Goal: Task Accomplishment & Management: Manage account settings

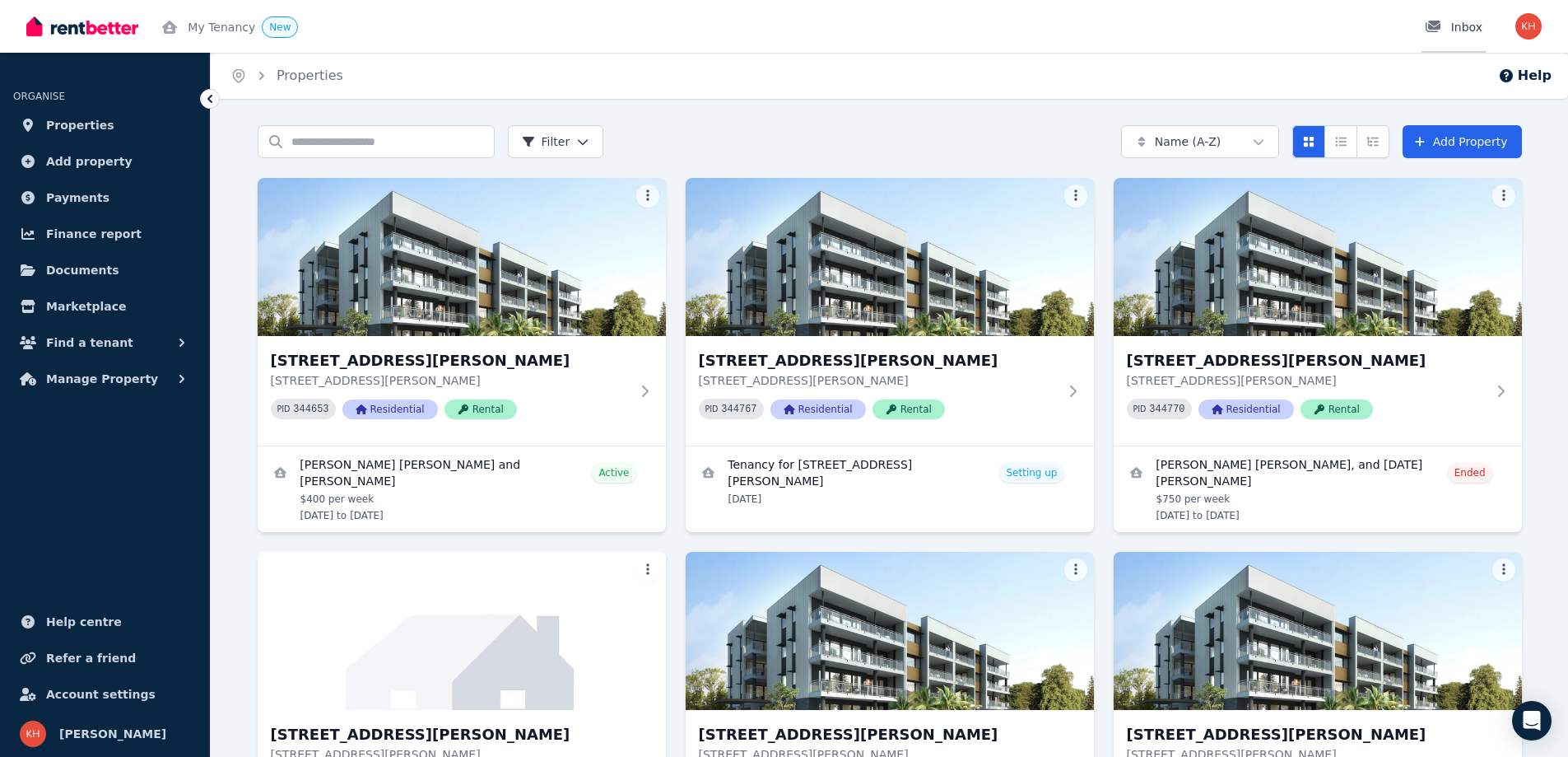
click at [1460, 29] on div "Inbox" at bounding box center [1454, 27] width 58 height 17
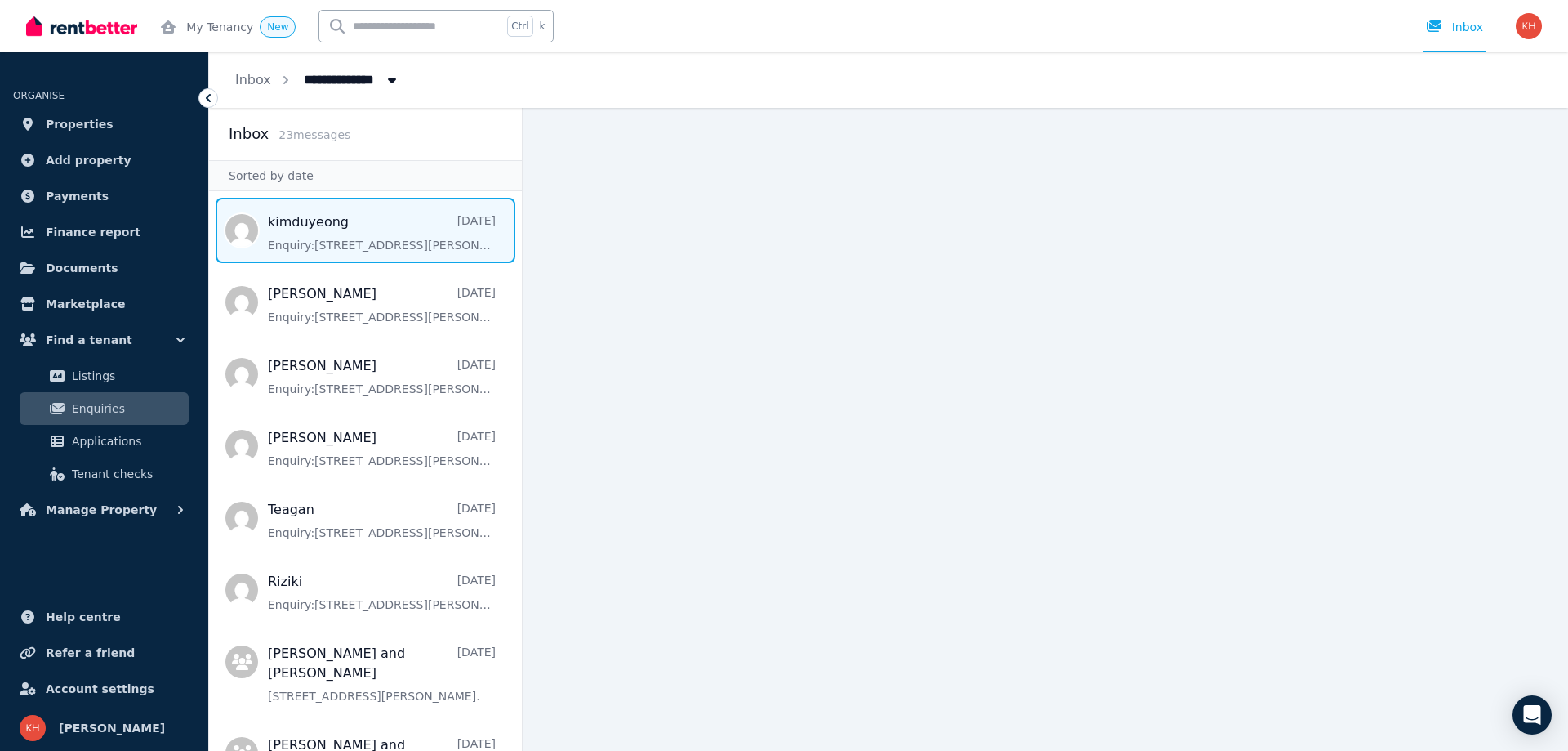
click at [327, 232] on span "Message list" at bounding box center [366, 230] width 313 height 65
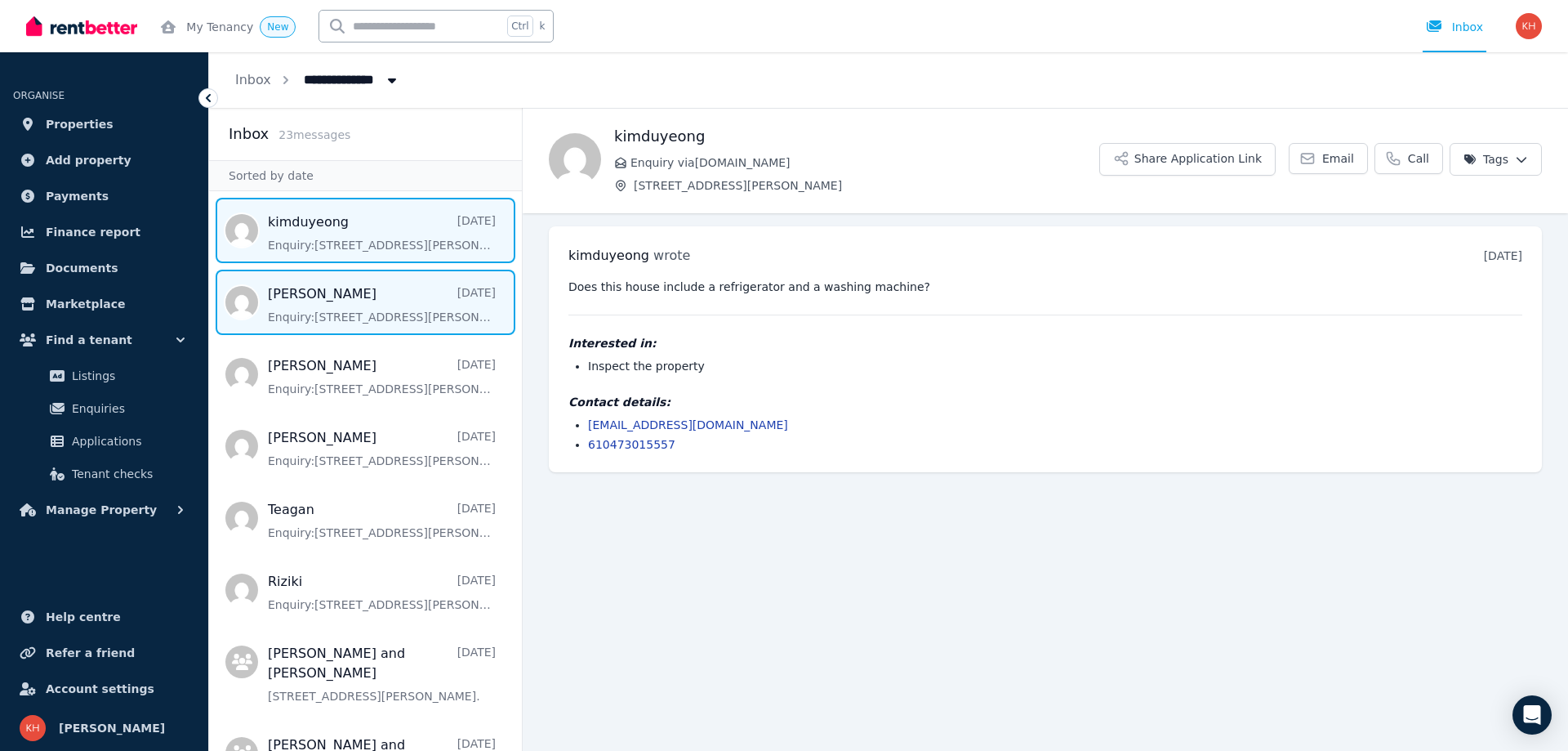
click at [377, 292] on span "Message list" at bounding box center [366, 302] width 313 height 65
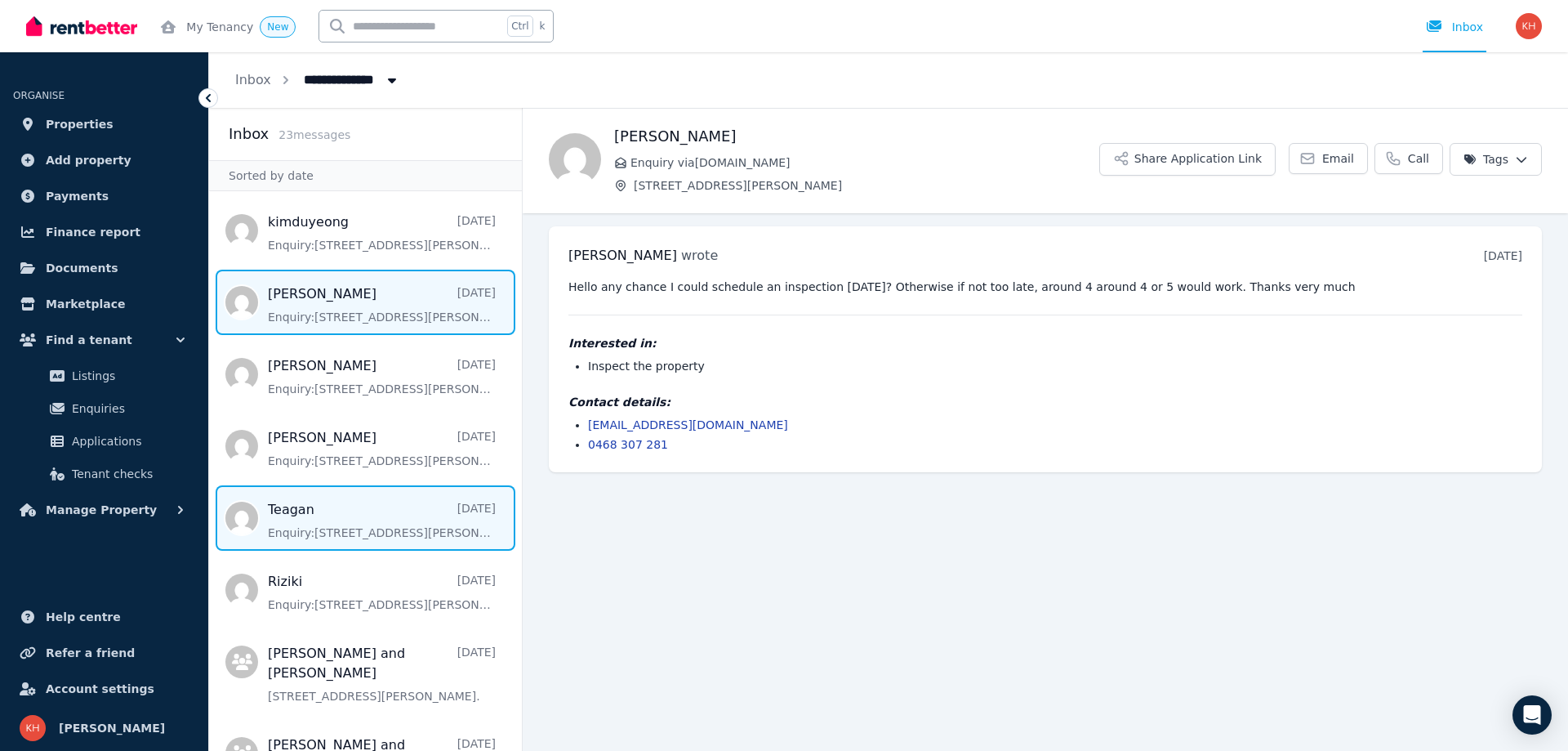
click at [356, 511] on span "Message list" at bounding box center [366, 518] width 313 height 65
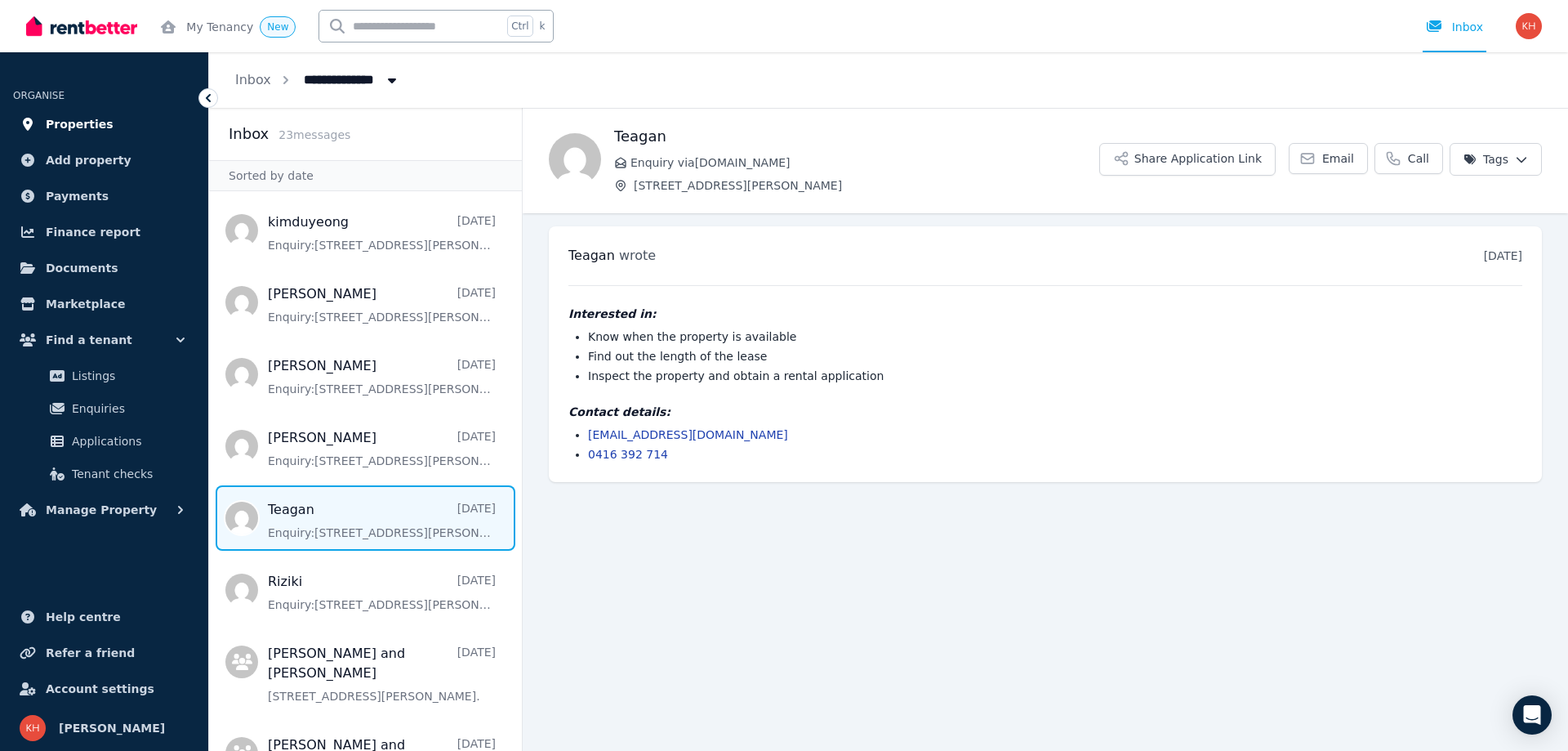
click at [72, 121] on span "Properties" at bounding box center [79, 125] width 68 height 20
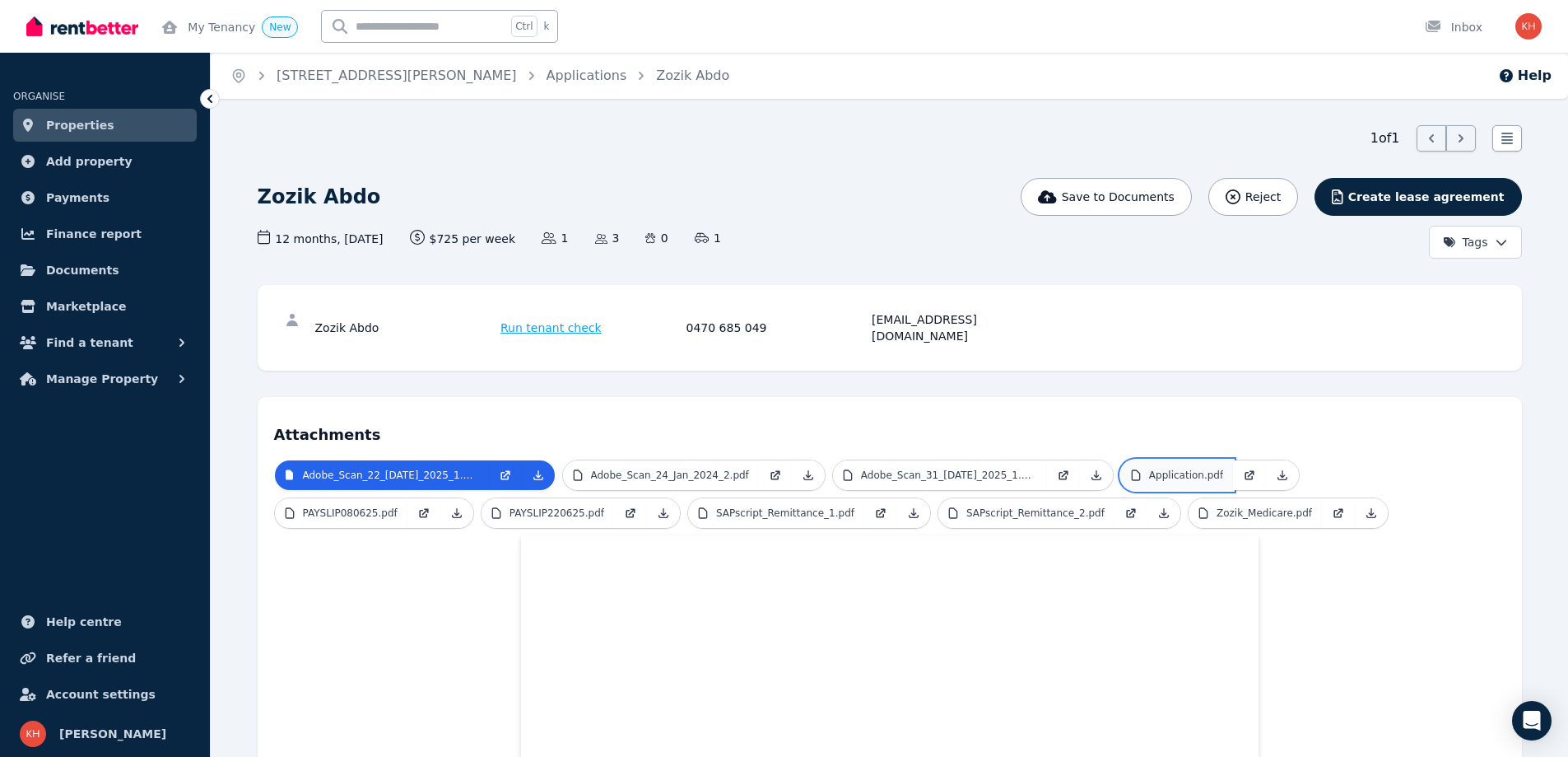
click at [1149, 468] on p "Application.pdf" at bounding box center [1186, 474] width 74 height 13
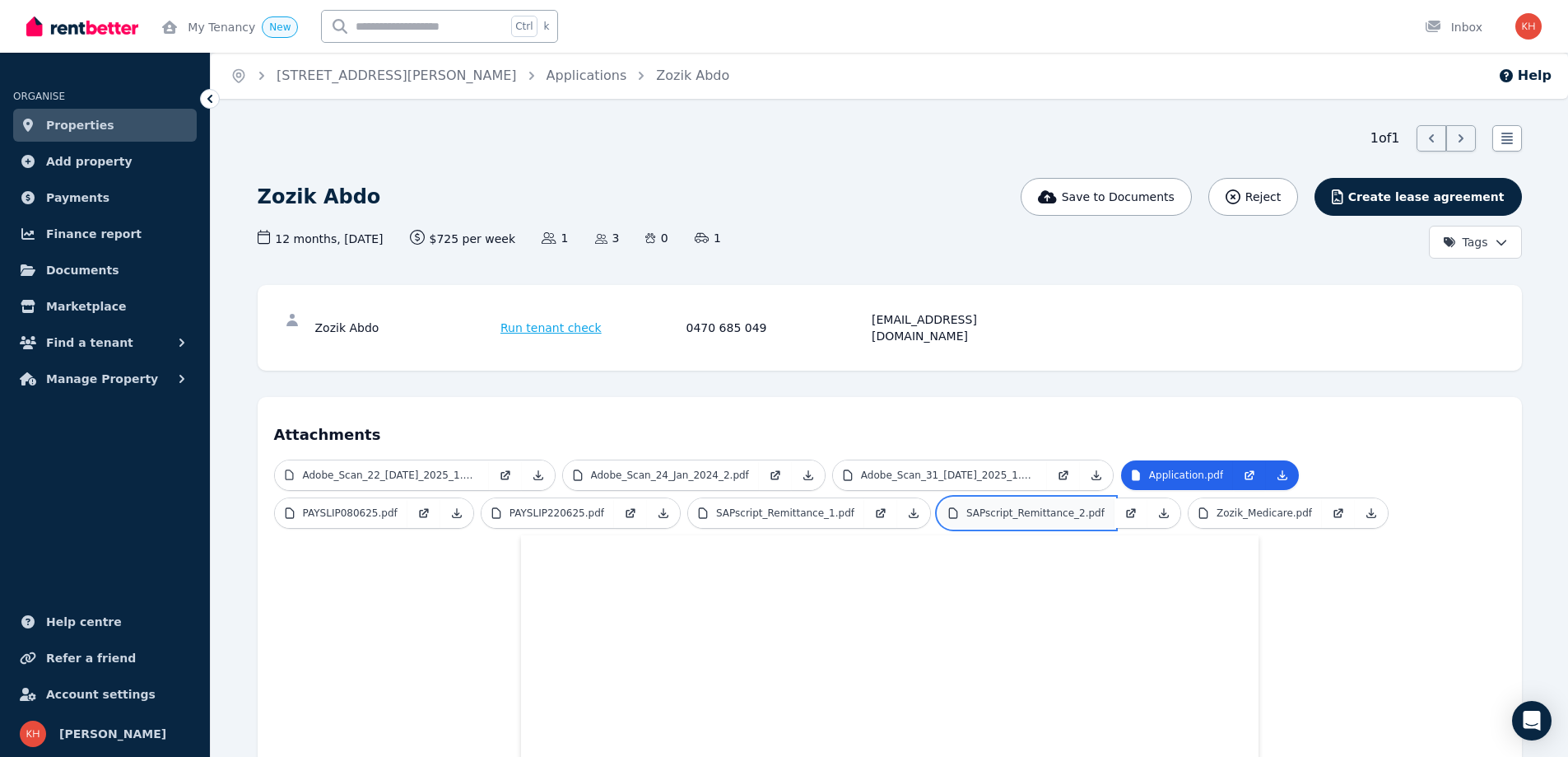
click at [966, 506] on p "SAPscript_Remittance_2.pdf" at bounding box center [1034, 512] width 138 height 13
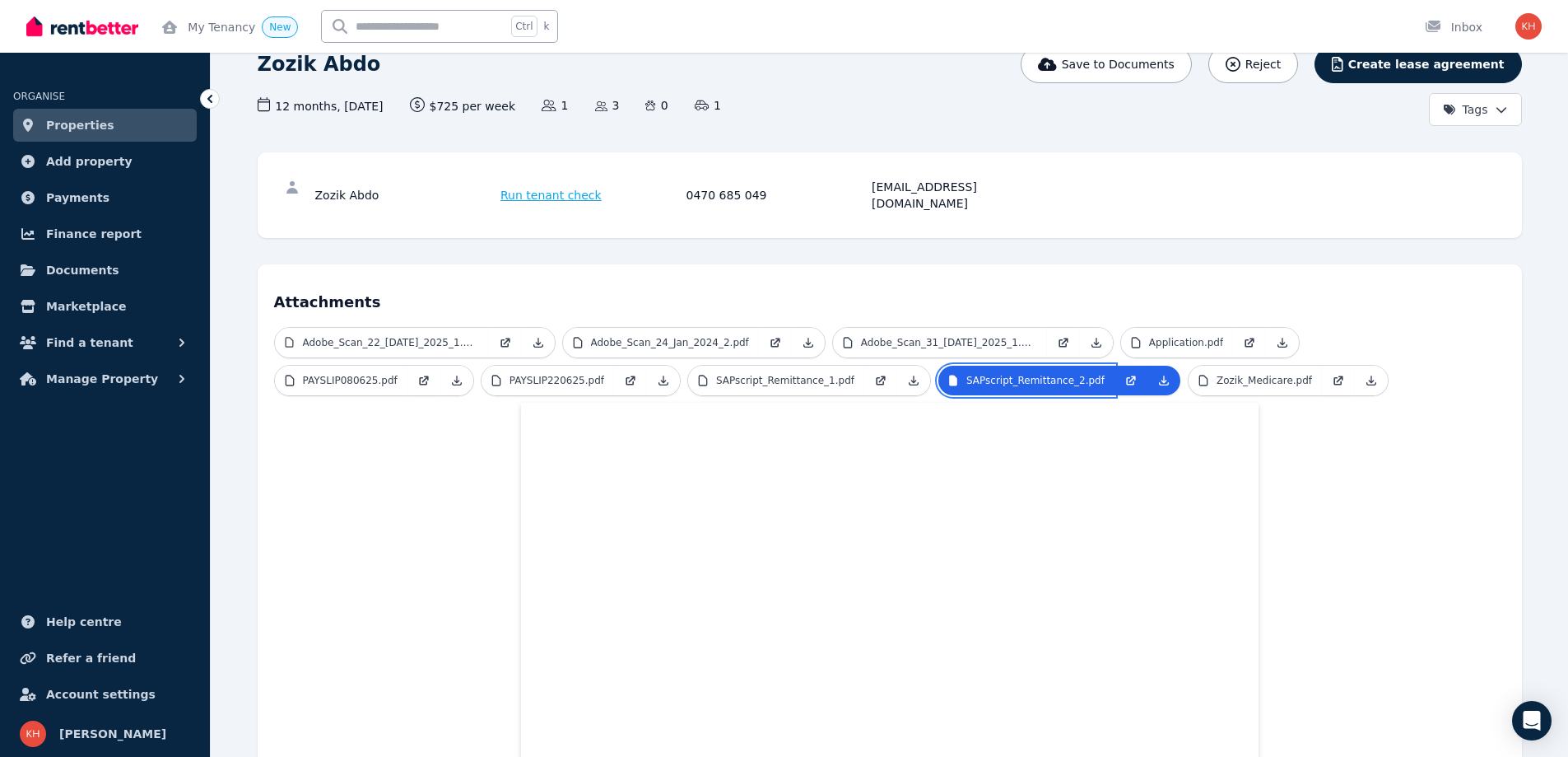
scroll to position [130, 0]
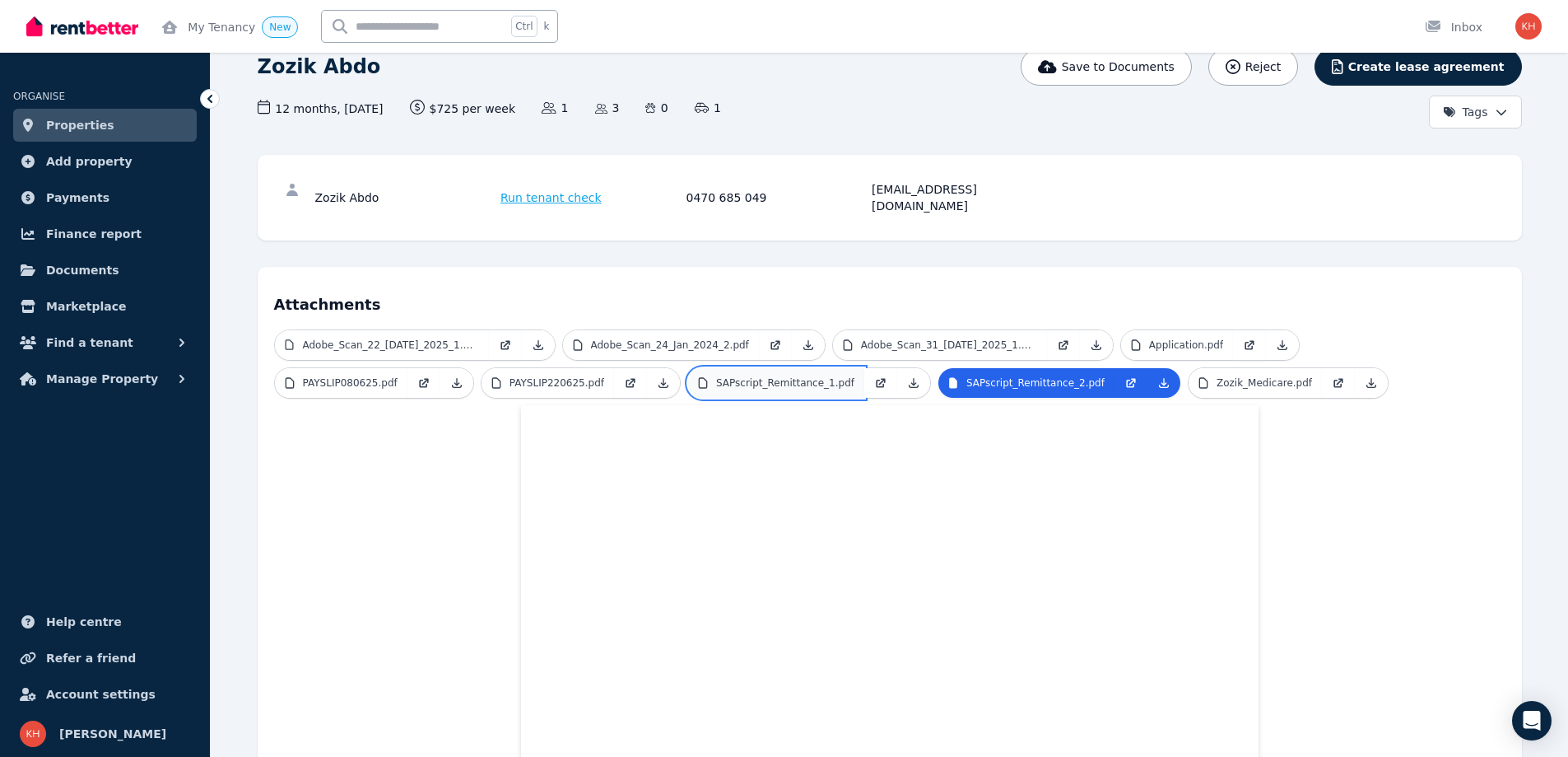
click at [716, 377] on p "SAPscript_Remittance_1.pdf" at bounding box center [784, 382] width 138 height 13
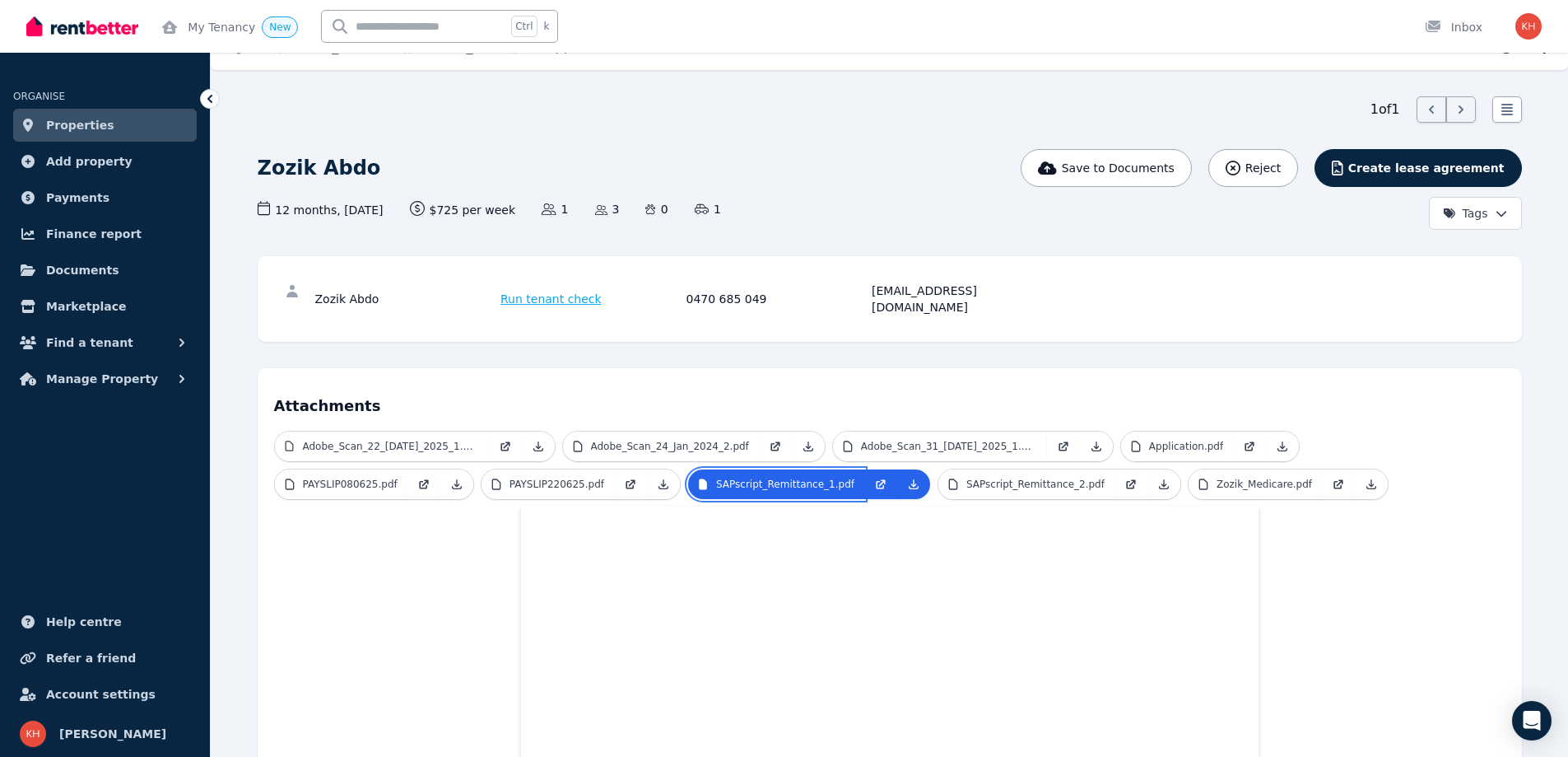
scroll to position [0, 0]
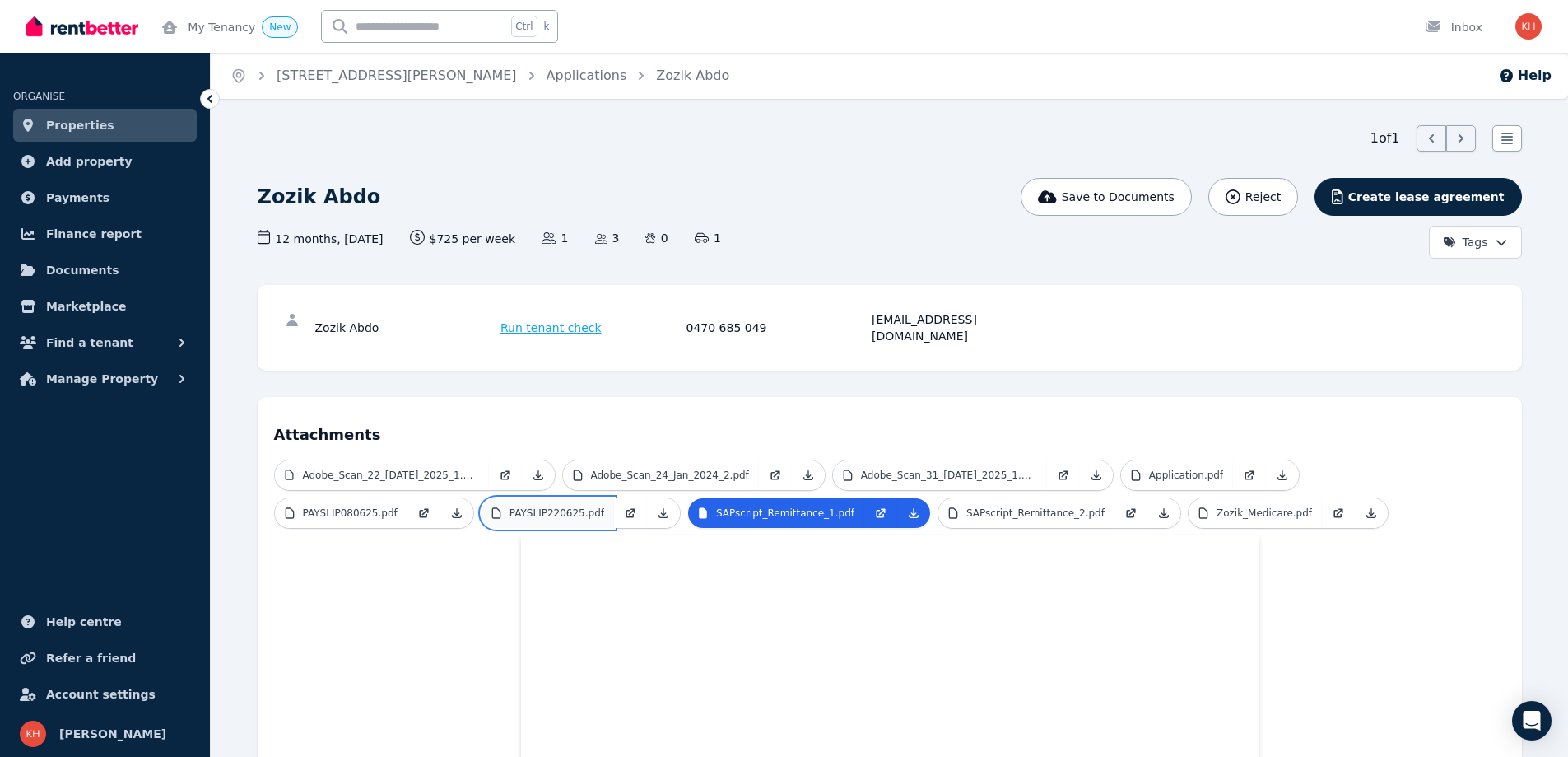
click at [482, 505] on link "PAYSLIP220625.pdf" at bounding box center [548, 513] width 132 height 30
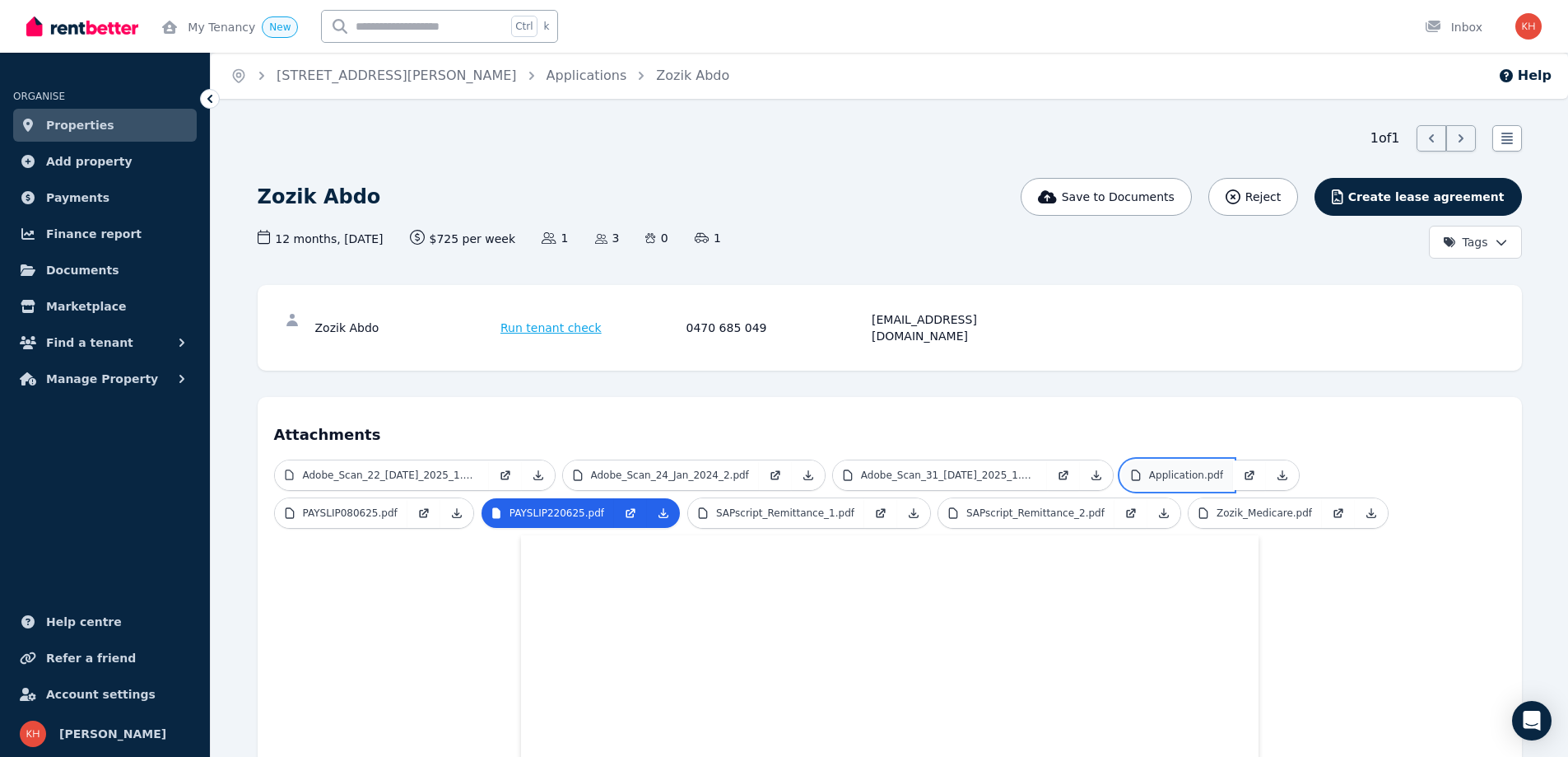
click at [1149, 468] on p "Application.pdf" at bounding box center [1186, 474] width 74 height 13
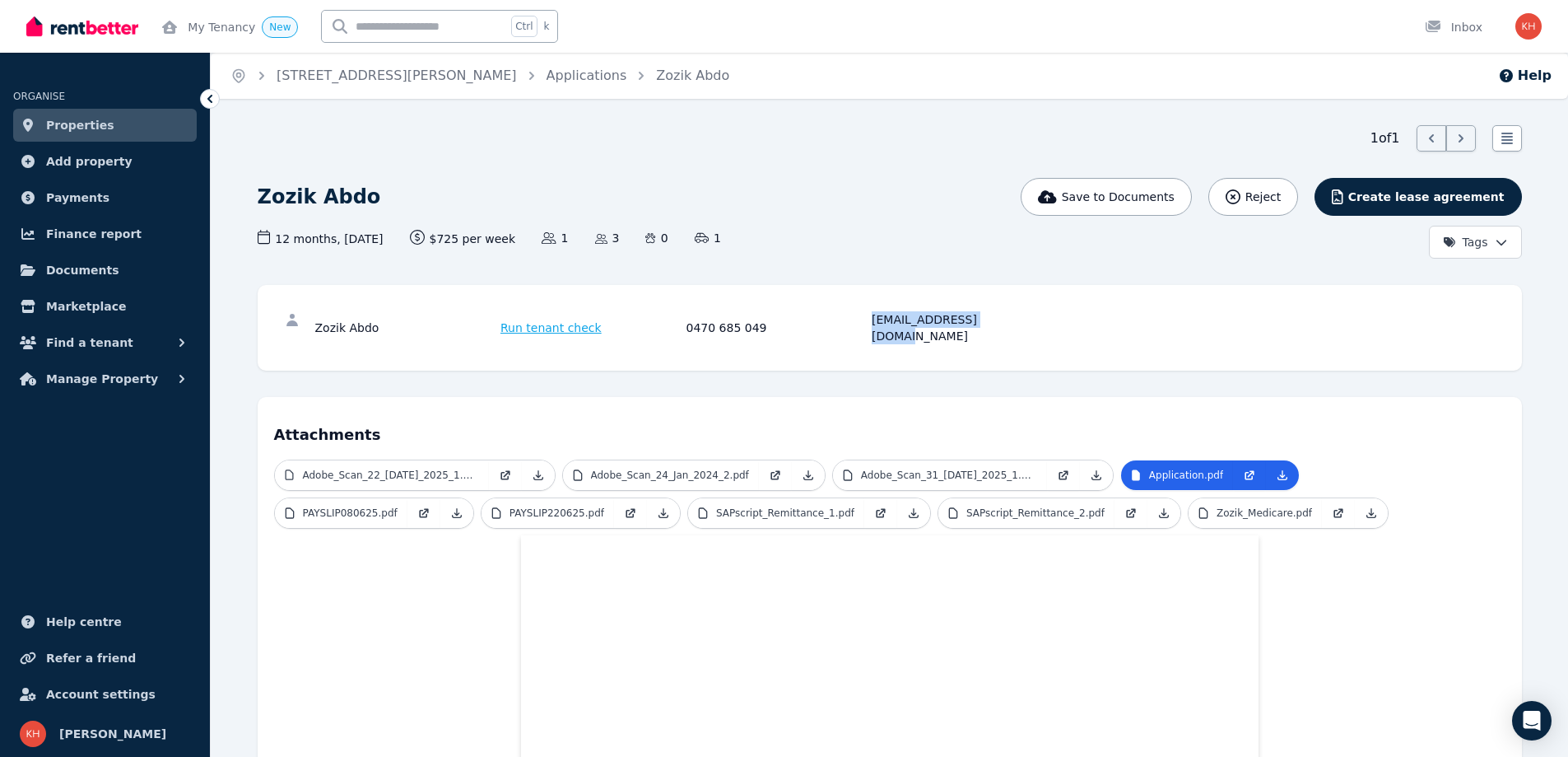
drag, startPoint x: 871, startPoint y: 322, endPoint x: 1003, endPoint y: 325, distance: 132.0
click at [1003, 325] on div "zozikhameed@gmail.com" at bounding box center [962, 327] width 181 height 33
copy div "zozikhameed@gmail.com"
click at [547, 76] on link "Applications" at bounding box center [586, 76] width 81 height 16
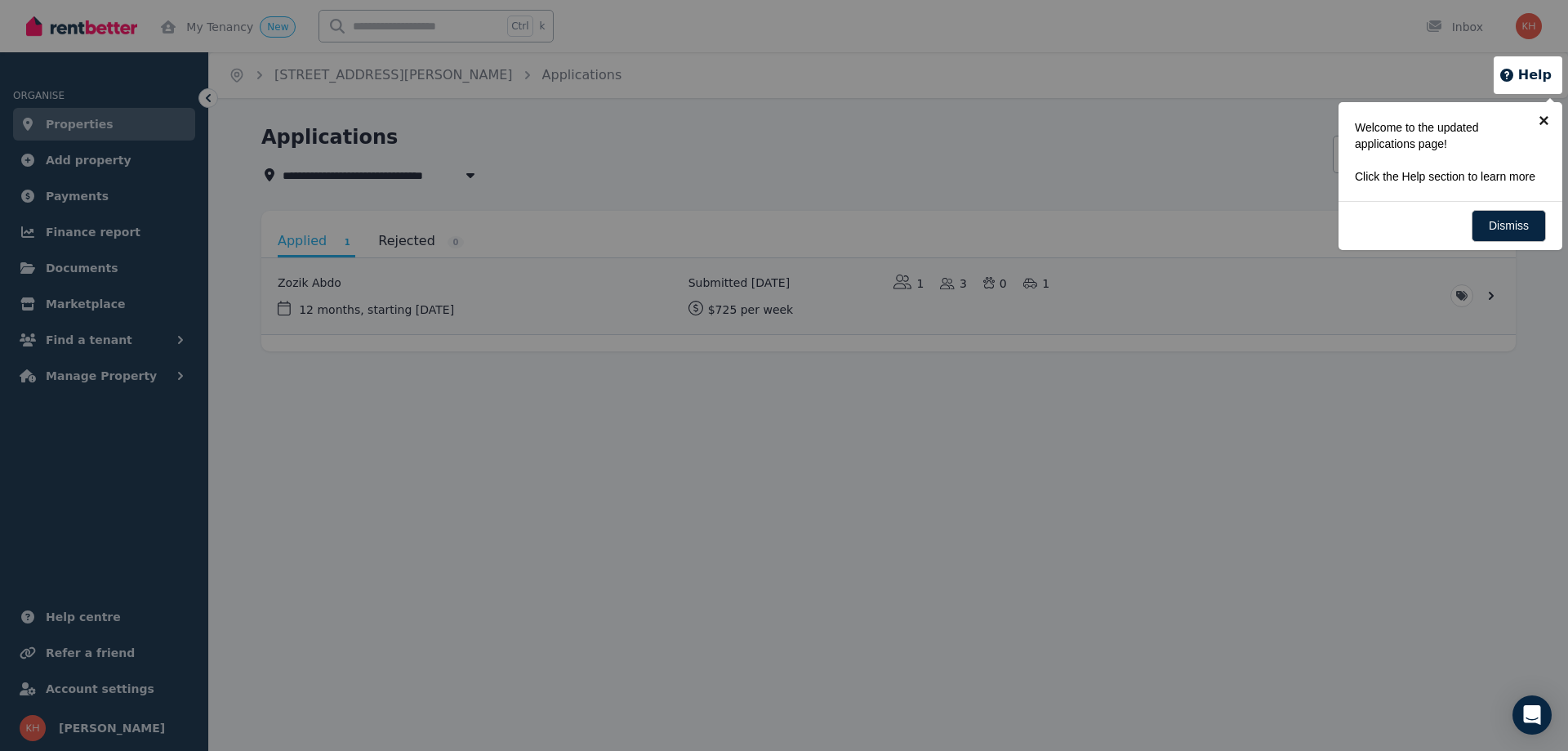
click at [1544, 121] on link "×" at bounding box center [1543, 120] width 37 height 37
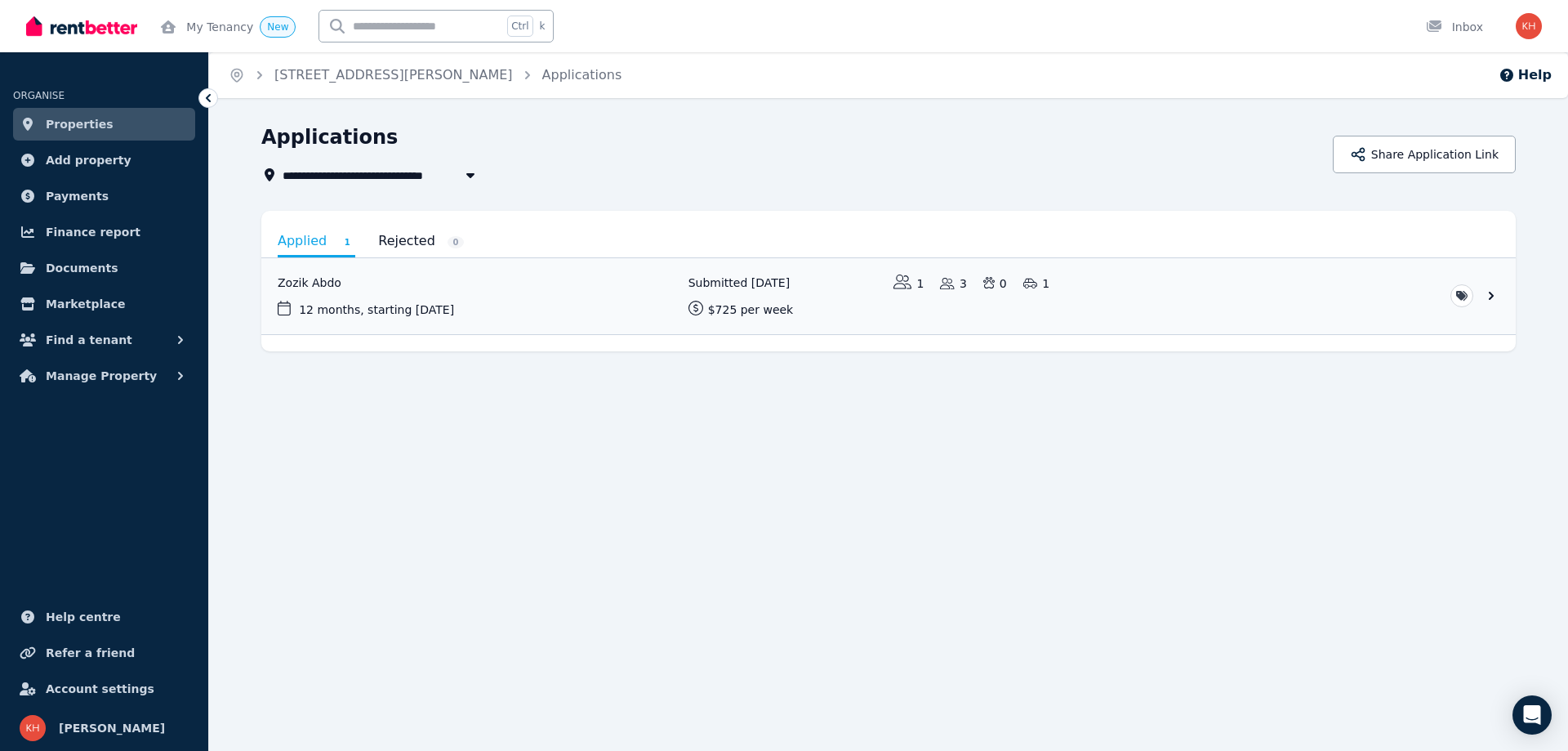
click at [73, 122] on span "Properties" at bounding box center [79, 125] width 68 height 20
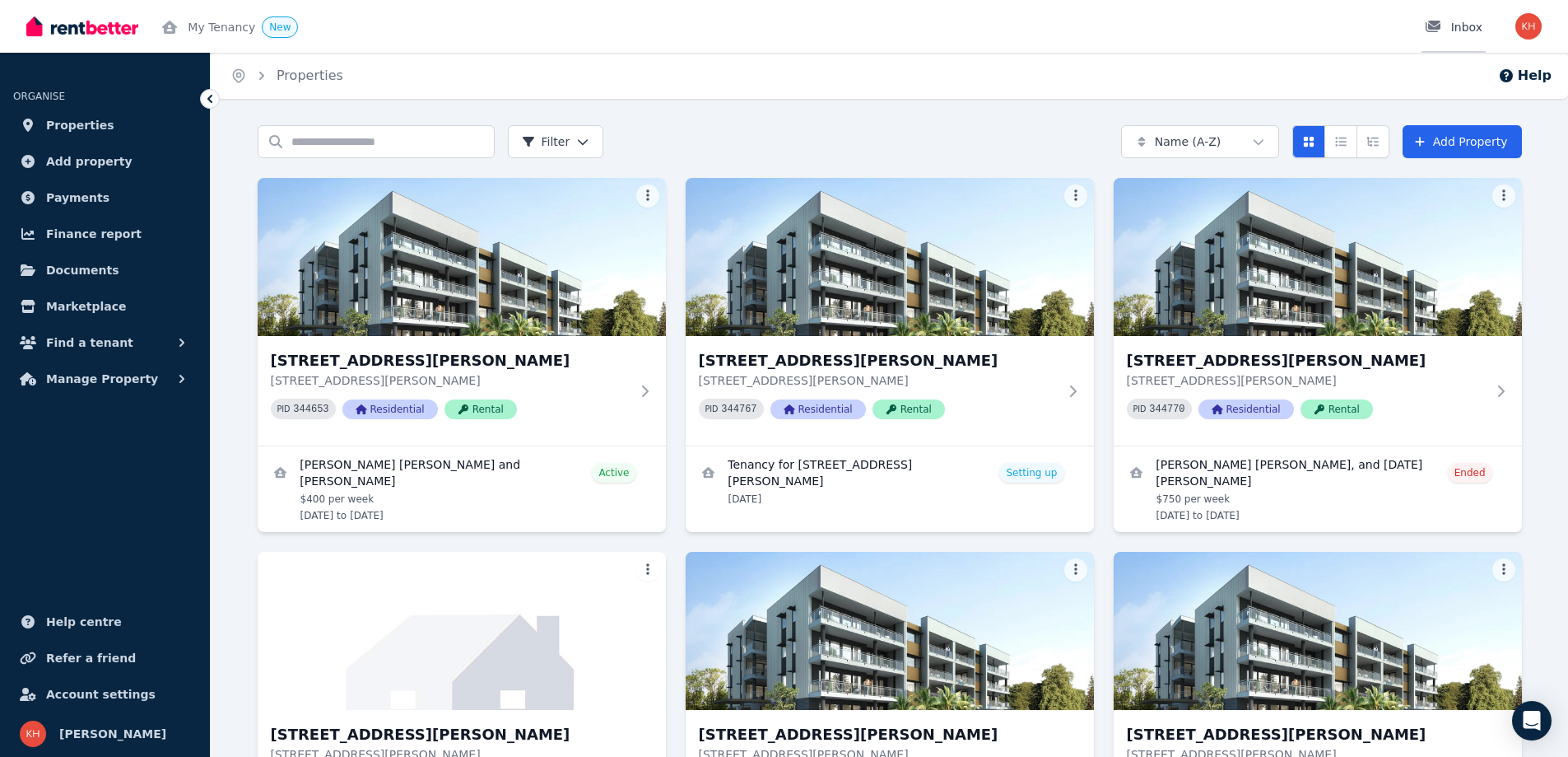
click at [1459, 27] on div "Inbox" at bounding box center [1454, 27] width 58 height 17
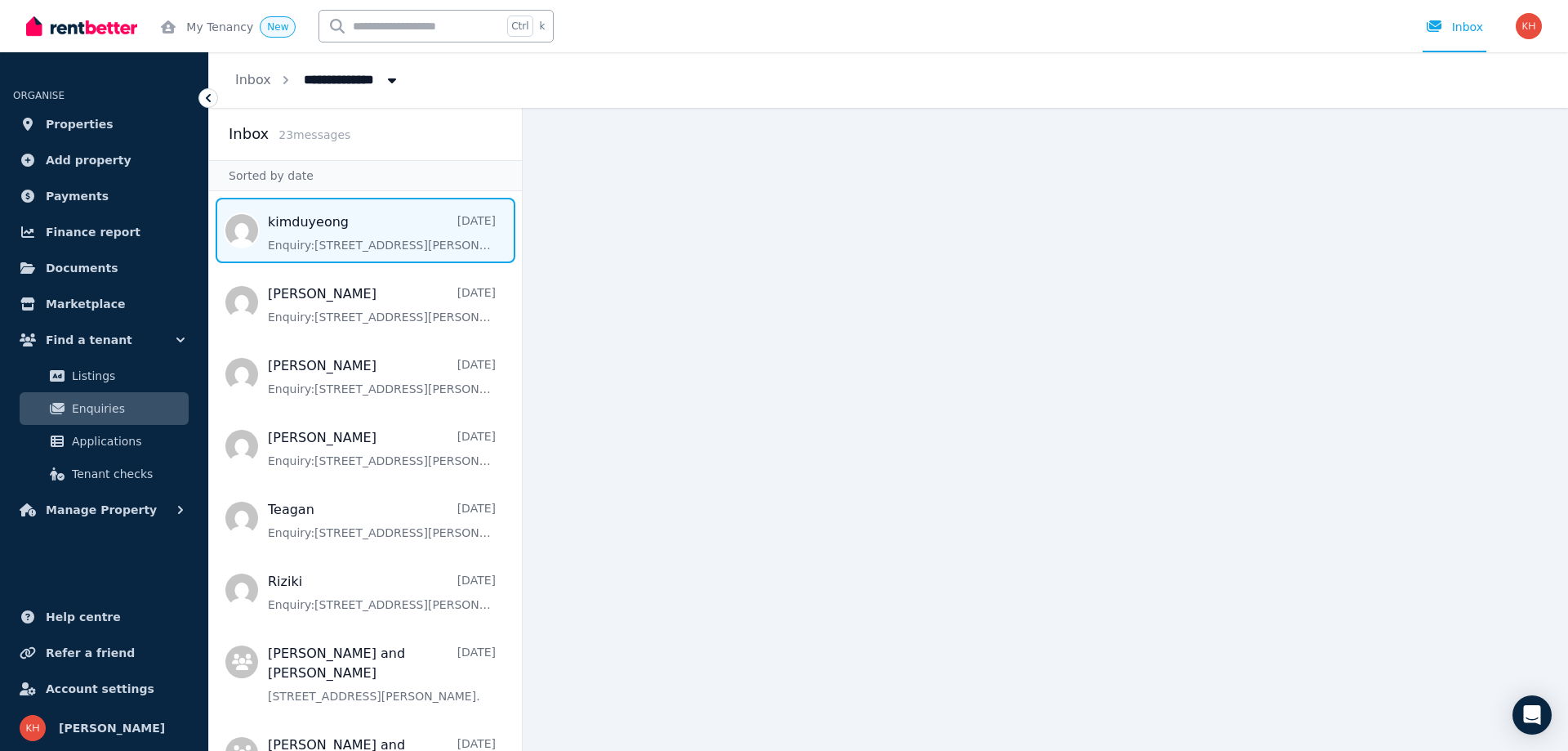
click at [317, 245] on span "Message list" at bounding box center [366, 230] width 313 height 65
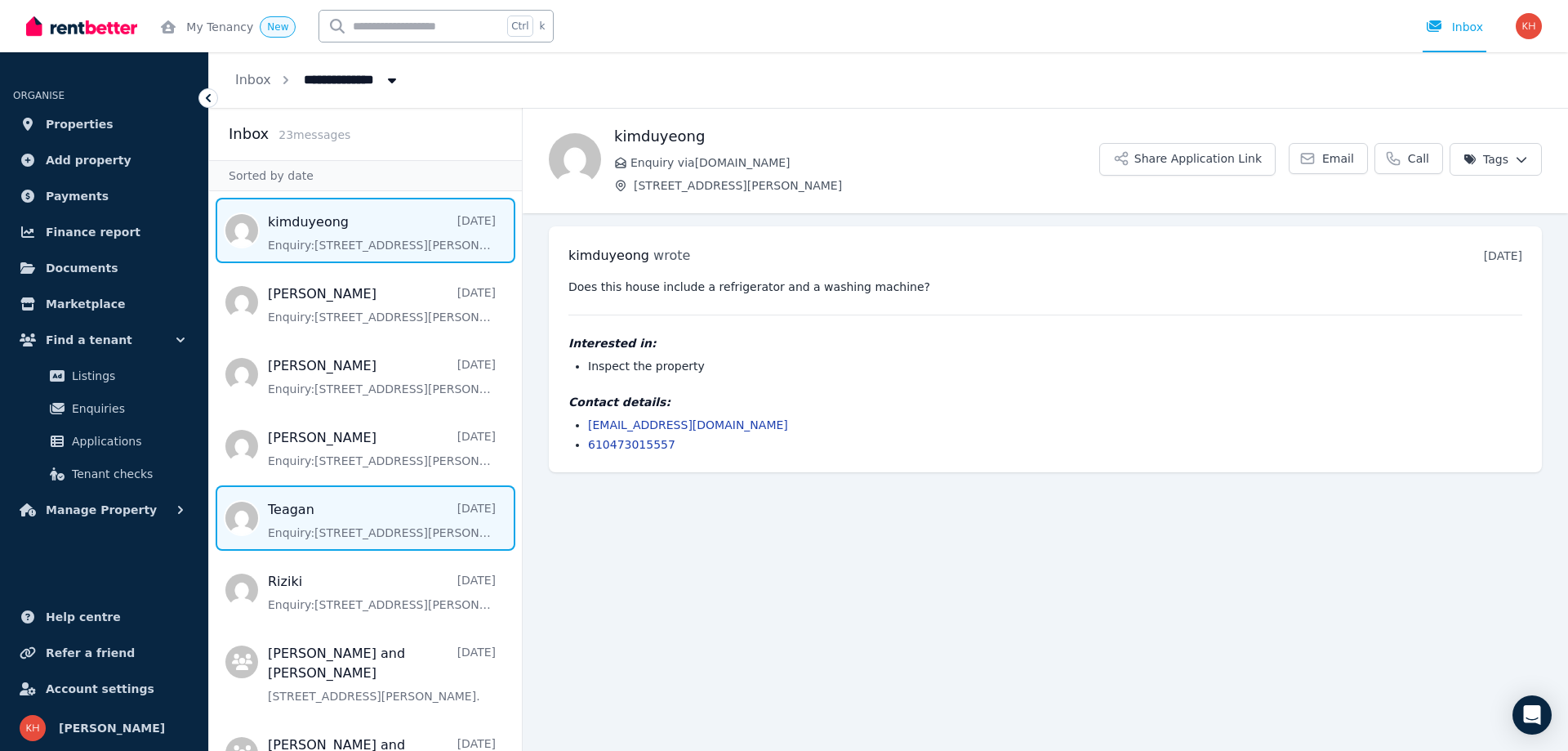
click at [387, 523] on span "Message list" at bounding box center [366, 518] width 313 height 65
